Goal: Information Seeking & Learning: Learn about a topic

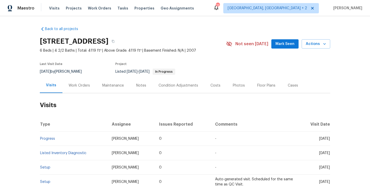
click at [85, 85] on div "Work Orders" at bounding box center [79, 85] width 21 height 5
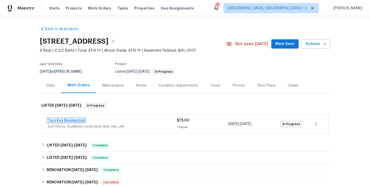
click at [78, 120] on link "Turn Key Residential" at bounding box center [66, 121] width 37 height 4
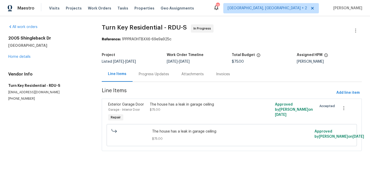
click at [156, 71] on div "Progress Updates" at bounding box center [153, 74] width 43 height 15
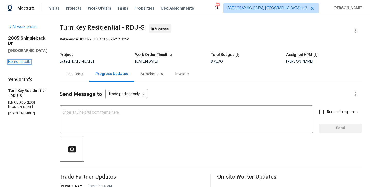
click at [26, 60] on link "Home details" at bounding box center [19, 62] width 22 height 4
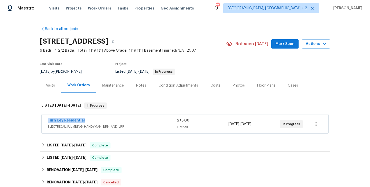
drag, startPoint x: 86, startPoint y: 118, endPoint x: 38, endPoint y: 120, distance: 47.3
click at [38, 120] on div "Back to all projects 2005 Shingleback Dr, Wake Forest, NC 27587 6 Beds | 4 2/2 …" at bounding box center [185, 101] width 370 height 171
copy link "Turn Key Residential"
click at [73, 121] on link "Turn Key Residential" at bounding box center [66, 121] width 37 height 4
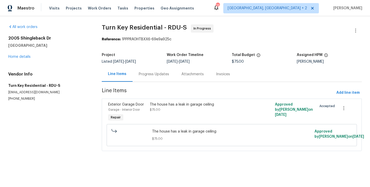
click at [154, 107] on div "The house has a leak in garage ceiling $75.00" at bounding box center [200, 107] width 101 height 10
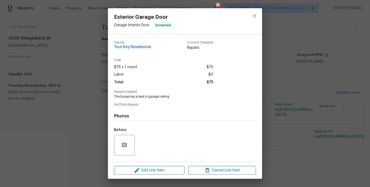
click at [141, 94] on div "Repairs needed The house has a leak in garage ceiling" at bounding box center [185, 94] width 142 height 9
copy span "The house has a leak in garage ceiling"
click at [72, 110] on div "Exterior Garage Door Garage - Interior Door Accepted Vendor Turn Key Residentia…" at bounding box center [185, 93] width 370 height 187
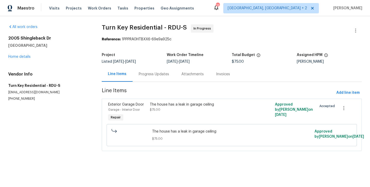
click at [139, 69] on div "Progress Updates" at bounding box center [153, 74] width 43 height 15
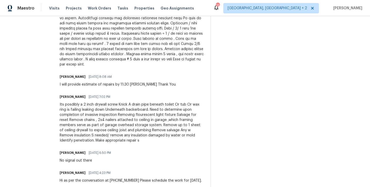
scroll to position [222, 0]
click at [129, 126] on div "Its posdibly a 2 inch drywall screw Knick A drain pipe beneath toilet Or tub Or…" at bounding box center [132, 122] width 145 height 41
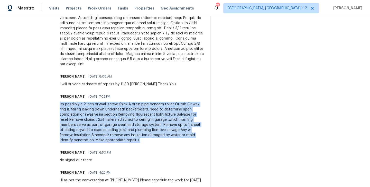
click at [129, 126] on div "Its posdibly a 2 inch drywall screw Knick A drain pipe beneath toilet Or tub Or…" at bounding box center [132, 122] width 145 height 41
copy div "Its posdibly a 2 inch drywall screw Knick A drain pipe beneath toilet Or tub Or…"
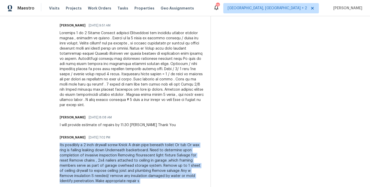
scroll to position [181, 0]
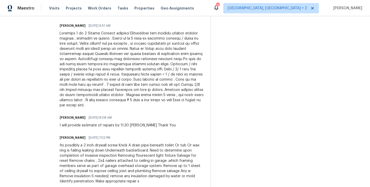
click at [115, 93] on div at bounding box center [132, 69] width 145 height 77
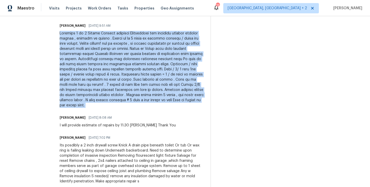
click at [115, 93] on div at bounding box center [132, 69] width 145 height 77
copy div "Estimate 1 of 2 Garage Storage overhead Deconstruct and reattach framing member…"
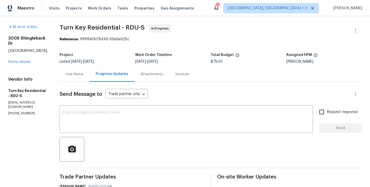
click at [31, 57] on div "2005 Shingleback Dr Wake Forest, NC 27587 Home details" at bounding box center [27, 50] width 39 height 29
click at [29, 60] on link "Home details" at bounding box center [19, 62] width 22 height 4
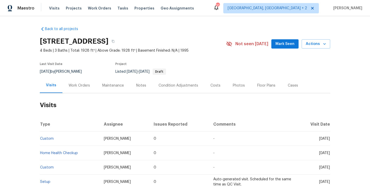
click at [84, 87] on div "Work Orders" at bounding box center [79, 85] width 21 height 5
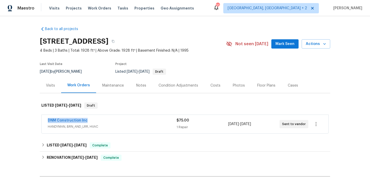
drag, startPoint x: 91, startPoint y: 119, endPoint x: 46, endPoint y: 119, distance: 45.2
click at [46, 119] on div "DNM Construction Inc HANDYMAN, BRN_AND_LRR, HVAC $75.00 1 Repair 9/19/2025 - 9/…" at bounding box center [185, 124] width 287 height 18
copy link "DNM Construction Inc"
